Goal: Find specific page/section: Find specific page/section

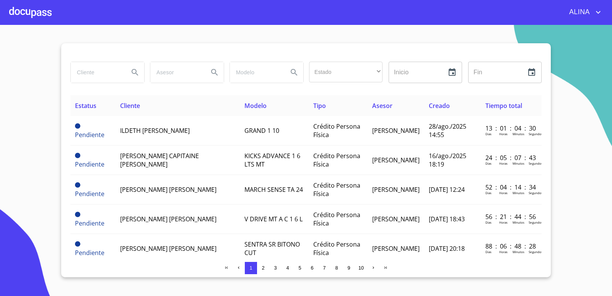
click at [40, 18] on div at bounding box center [30, 12] width 42 height 24
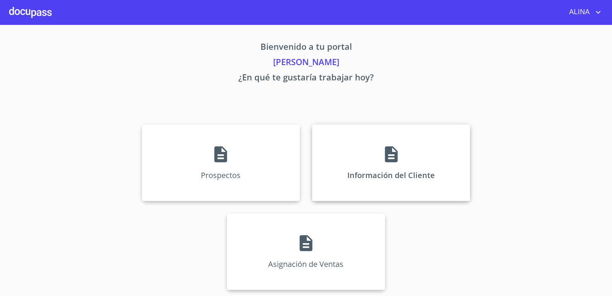
click at [325, 140] on div "Información del Cliente" at bounding box center [391, 162] width 158 height 77
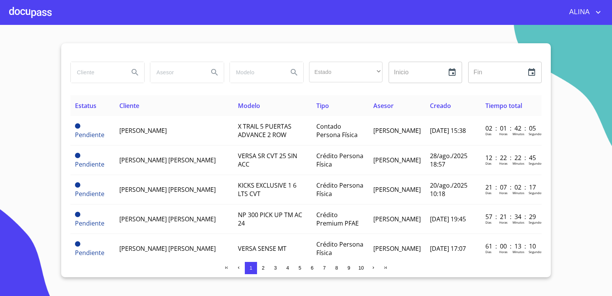
click at [104, 69] on input "search" at bounding box center [97, 72] width 52 height 21
type input "mangueras metalicas"
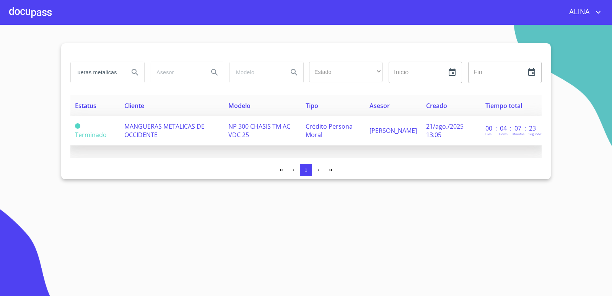
scroll to position [0, 0]
click at [144, 135] on span "MANGUERAS METALICAS DE OCCIDENTE" at bounding box center [164, 130] width 80 height 17
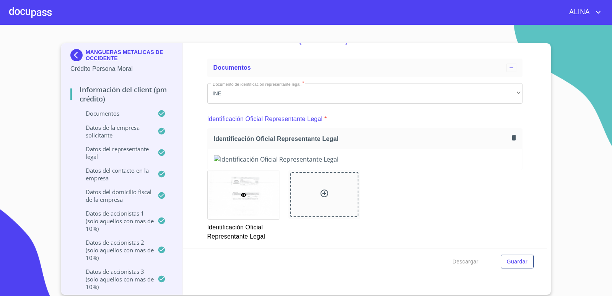
scroll to position [77, 0]
